Goal: Find specific page/section: Find specific page/section

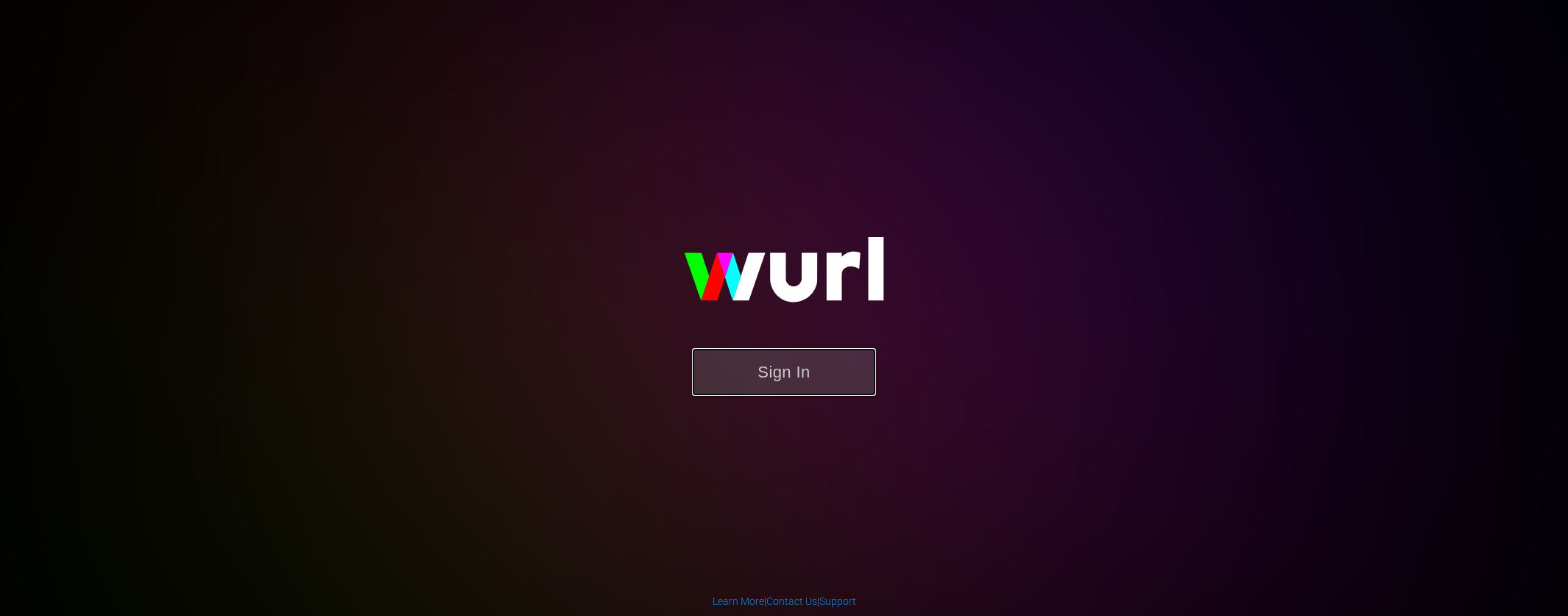
click at [824, 374] on button "Sign In" at bounding box center [784, 372] width 184 height 48
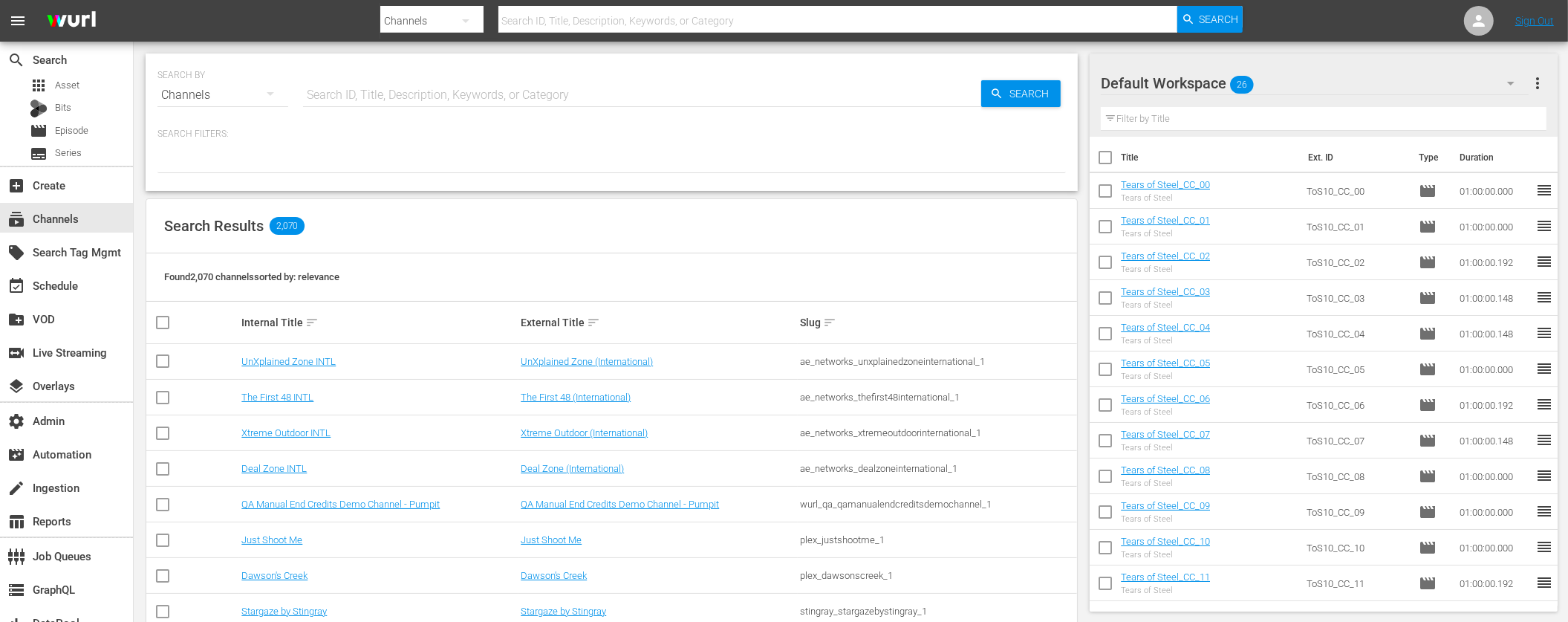
click at [737, 237] on div "Search Results 2,070" at bounding box center [611, 226] width 930 height 55
click at [586, 25] on input "text" at bounding box center [837, 21] width 679 height 35
type input "fifa_7"
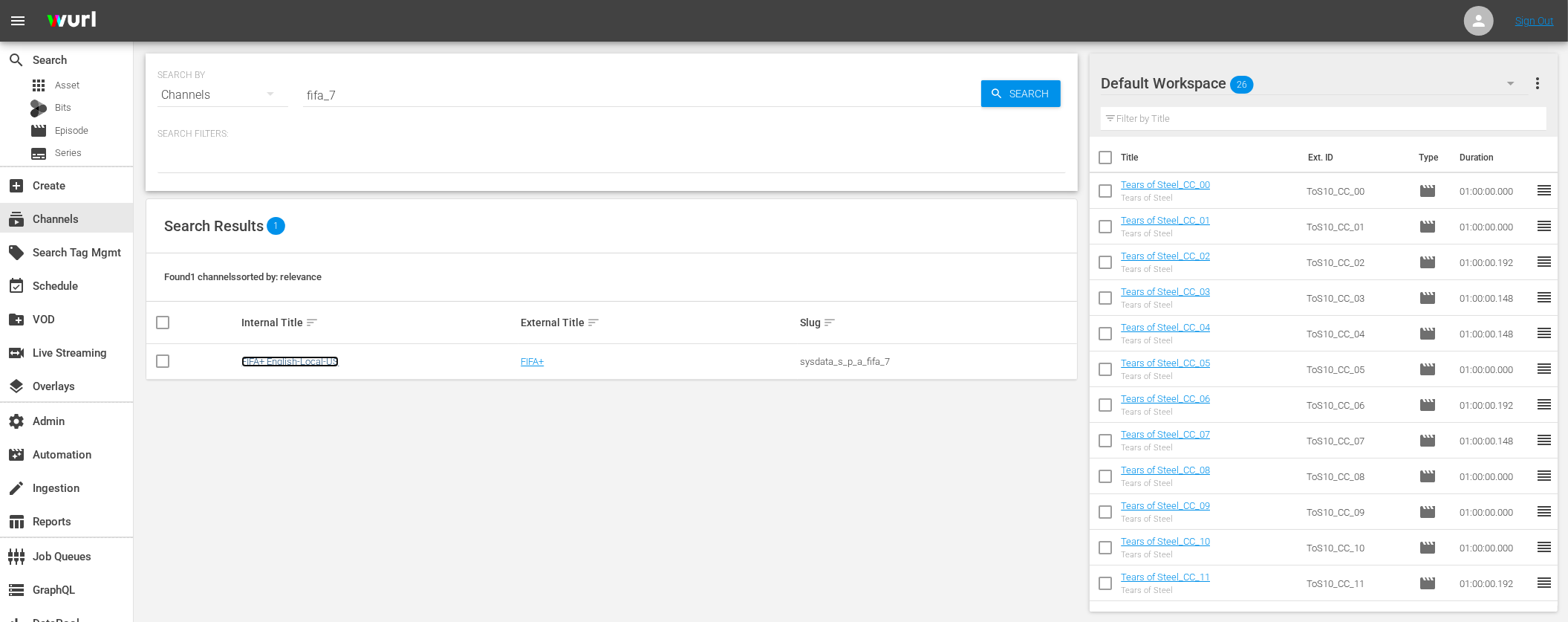
click at [322, 360] on link "FIFA+ English-Local-US" at bounding box center [290, 362] width 97 height 11
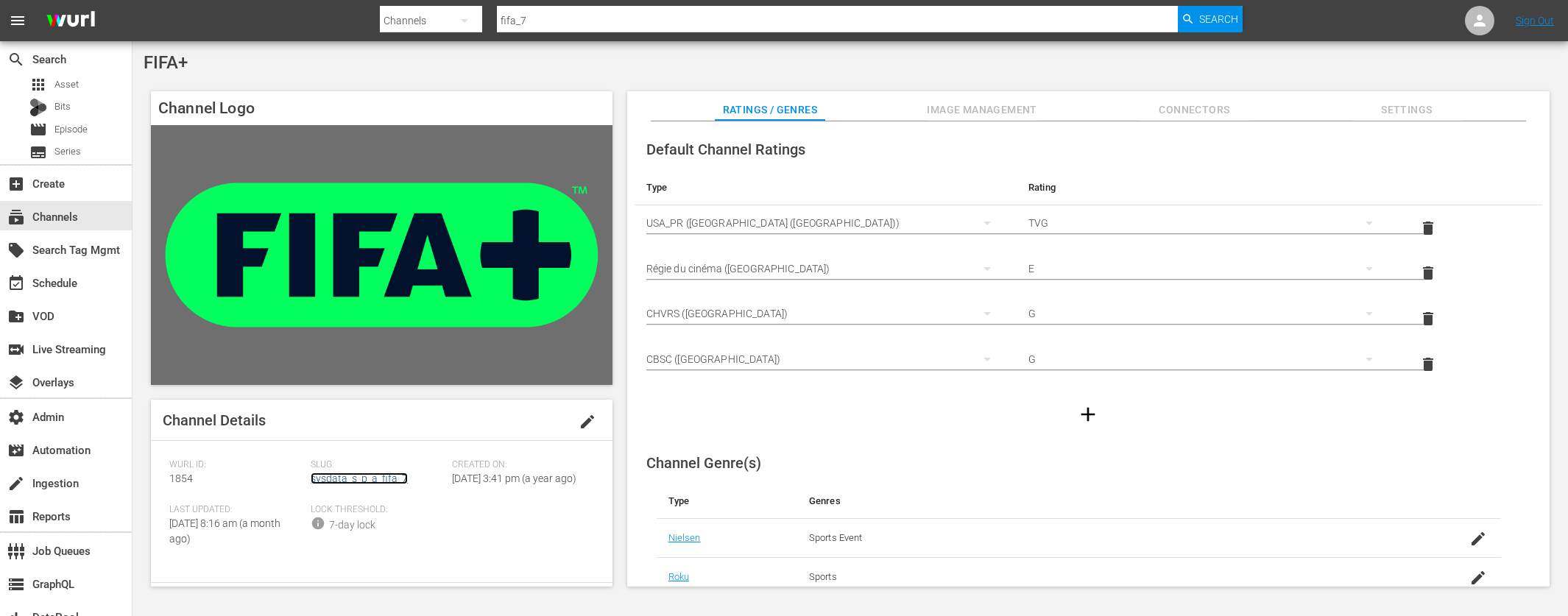
click at [374, 478] on div "Slug: sysdata_s_p_a_fifa_7" at bounding box center [381, 482] width 141 height 45
